Goal: Task Accomplishment & Management: Complete application form

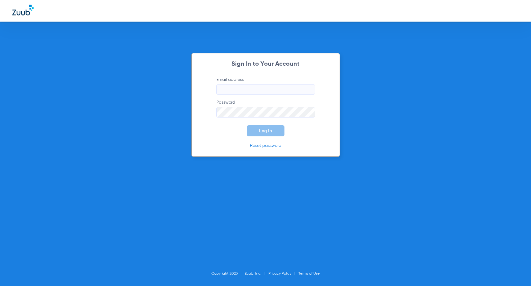
type input "[EMAIL_ADDRESS][DOMAIN_NAME]"
click at [268, 131] on span "Log In" at bounding box center [265, 130] width 13 height 5
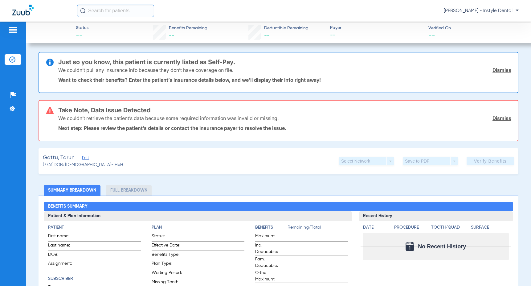
click at [496, 69] on link "Dismiss" at bounding box center [501, 70] width 19 height 6
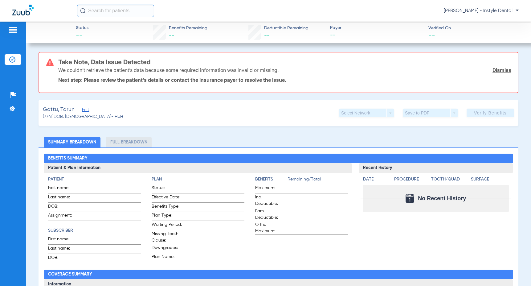
click at [496, 69] on link "Dismiss" at bounding box center [501, 70] width 19 height 6
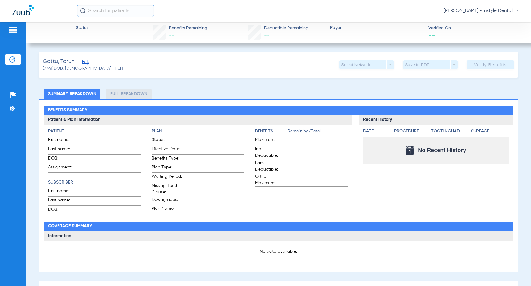
click at [85, 62] on span "Edit" at bounding box center [85, 62] width 6 height 6
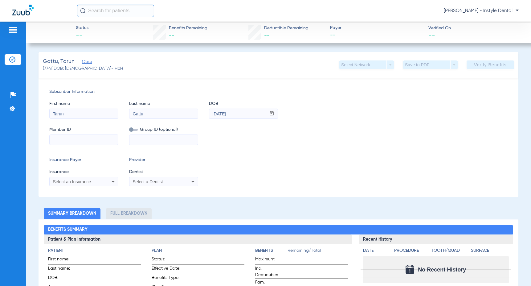
click at [114, 182] on icon at bounding box center [112, 181] width 7 height 7
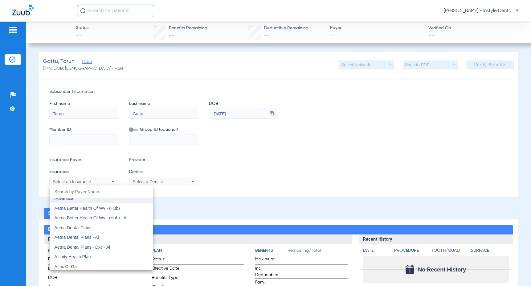
scroll to position [62, 0]
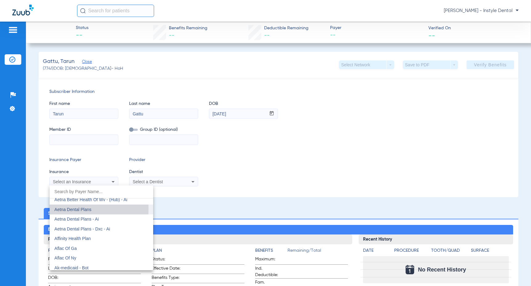
click at [74, 209] on span "Aetna Dental Plans" at bounding box center [73, 209] width 37 height 5
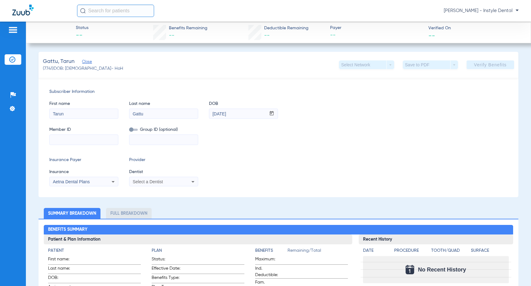
click at [191, 182] on icon at bounding box center [192, 181] width 7 height 7
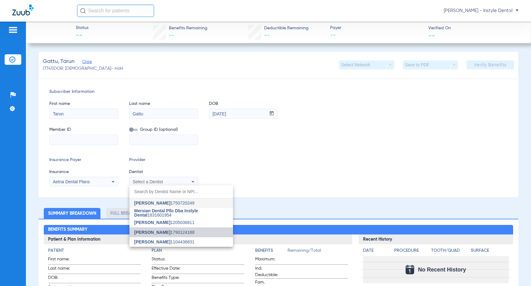
click at [150, 231] on span "Francisco Rubio" at bounding box center [152, 232] width 36 height 5
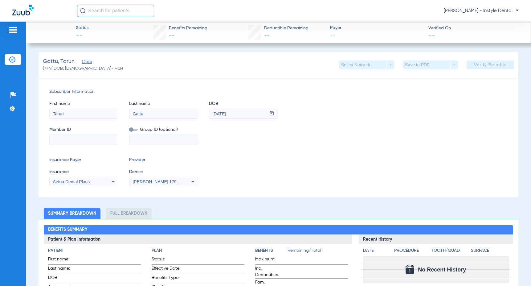
click at [63, 139] on input at bounding box center [84, 140] width 68 height 10
click at [59, 138] on input "W" at bounding box center [84, 140] width 68 height 10
type input "W252024869"
drag, startPoint x: 492, startPoint y: 65, endPoint x: 483, endPoint y: 63, distance: 9.1
drag, startPoint x: 482, startPoint y: 63, endPoint x: 476, endPoint y: 63, distance: 6.2
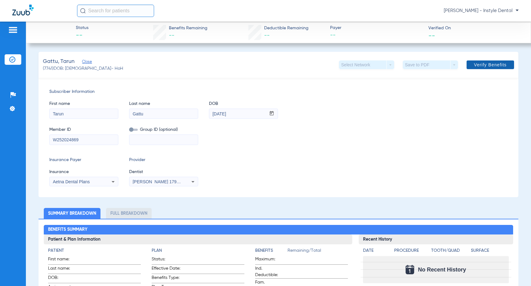
click at [476, 63] on span "Verify Benefits" at bounding box center [490, 64] width 33 height 5
